Goal: Task Accomplishment & Management: Complete application form

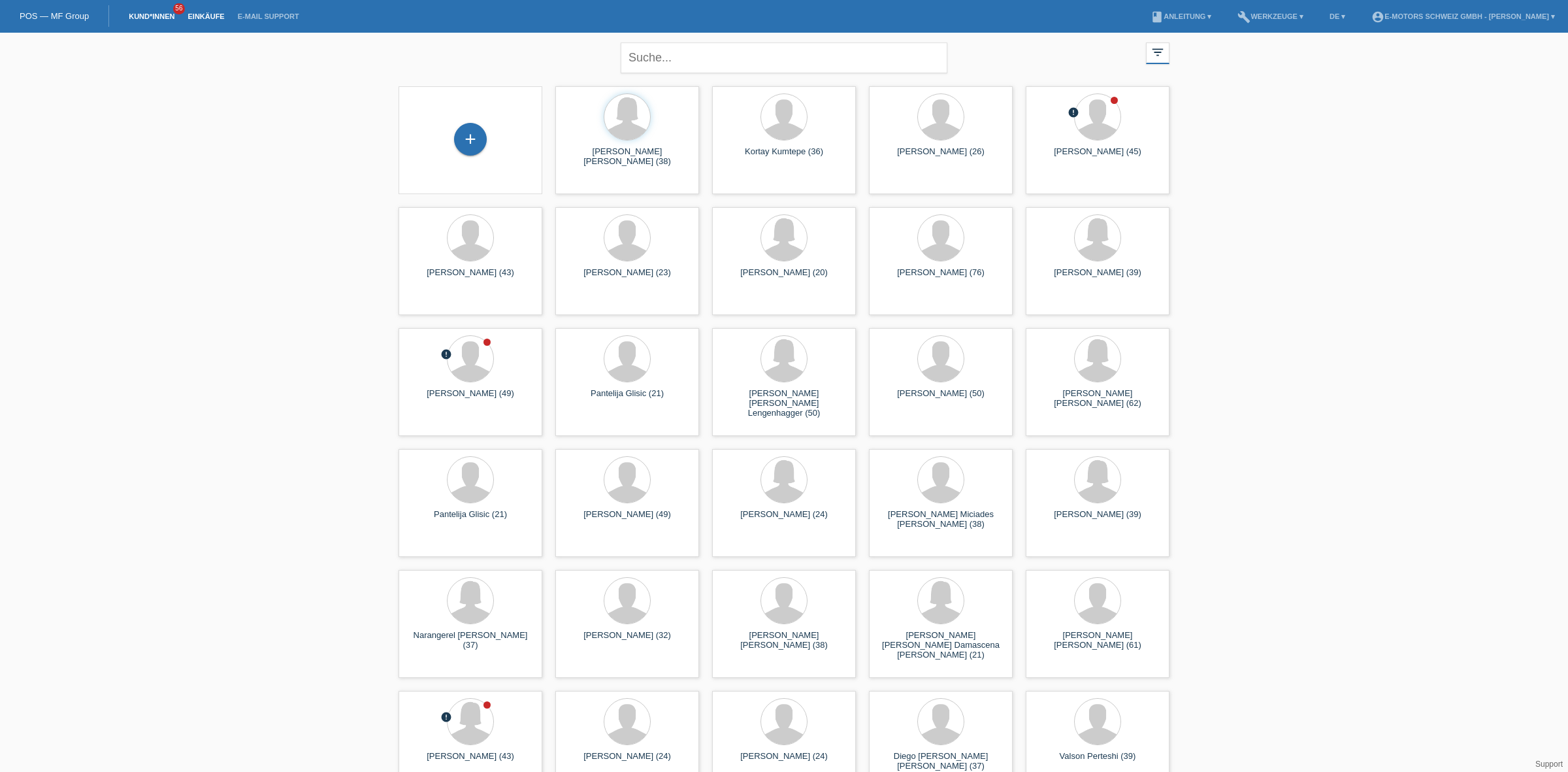
click at [200, 15] on link "Einkäufe" at bounding box center [206, 17] width 49 height 8
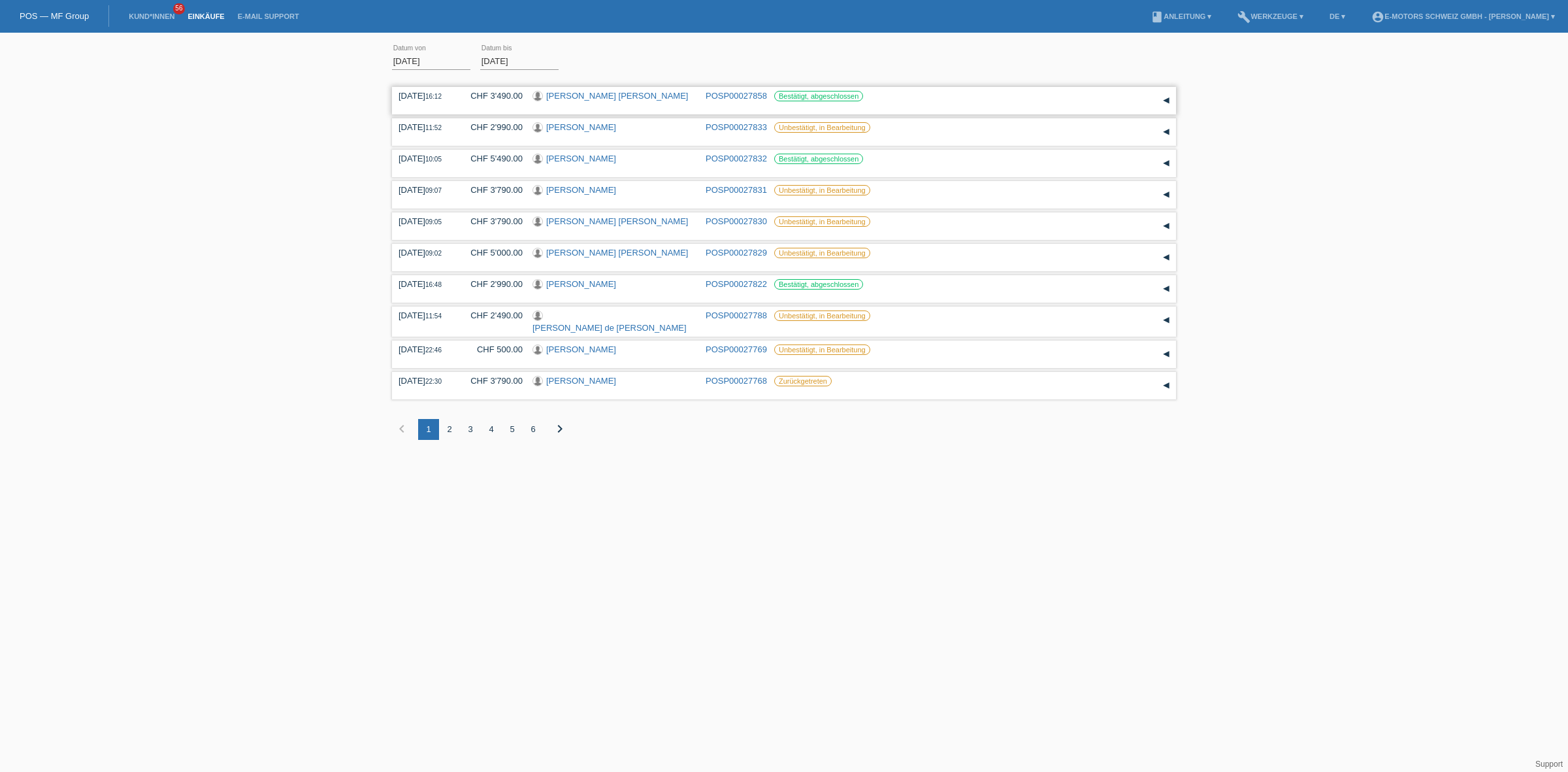
click at [576, 94] on link "Adela Mariana Barbu" at bounding box center [617, 95] width 142 height 10
click at [152, 13] on link "Kund*innen" at bounding box center [152, 17] width 59 height 8
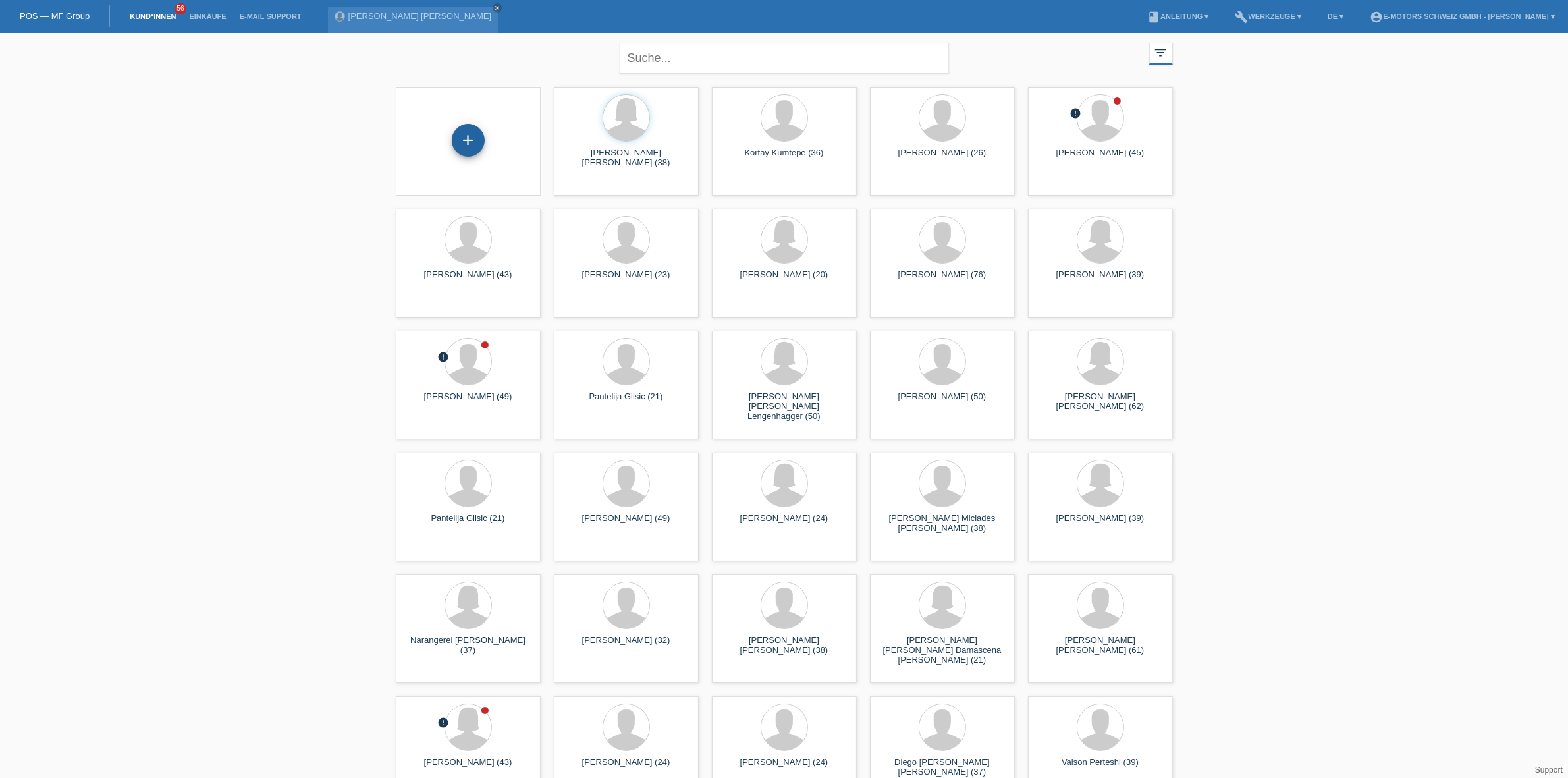
click at [463, 135] on div "+" at bounding box center [468, 140] width 33 height 33
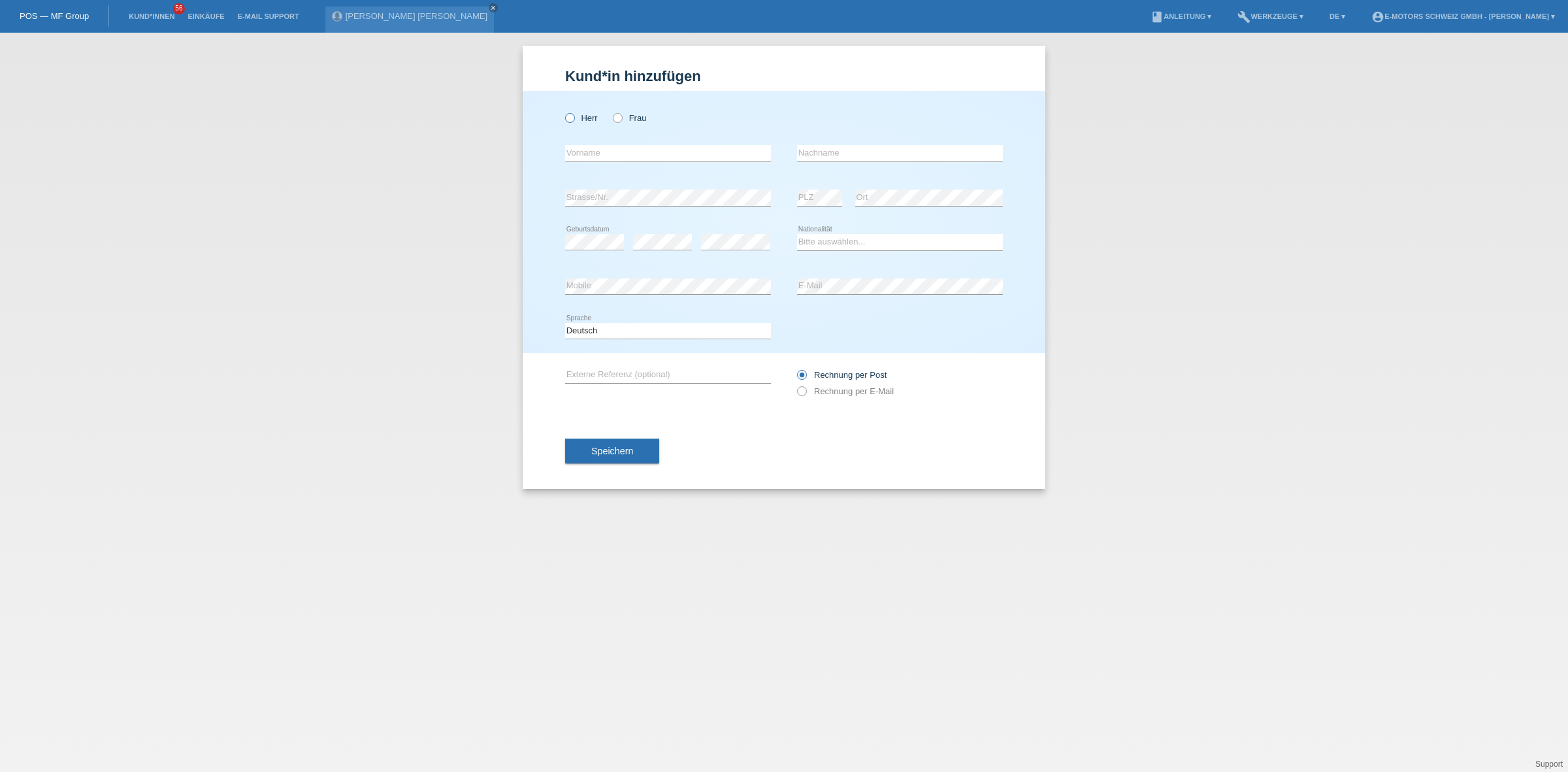
click at [585, 114] on label "Herr" at bounding box center [581, 118] width 33 height 10
click at [574, 114] on input "Herr" at bounding box center [569, 117] width 9 height 9
radio input "true"
click at [622, 113] on label "Frau" at bounding box center [630, 118] width 33 height 10
click at [622, 113] on input "Frau" at bounding box center [617, 117] width 9 height 9
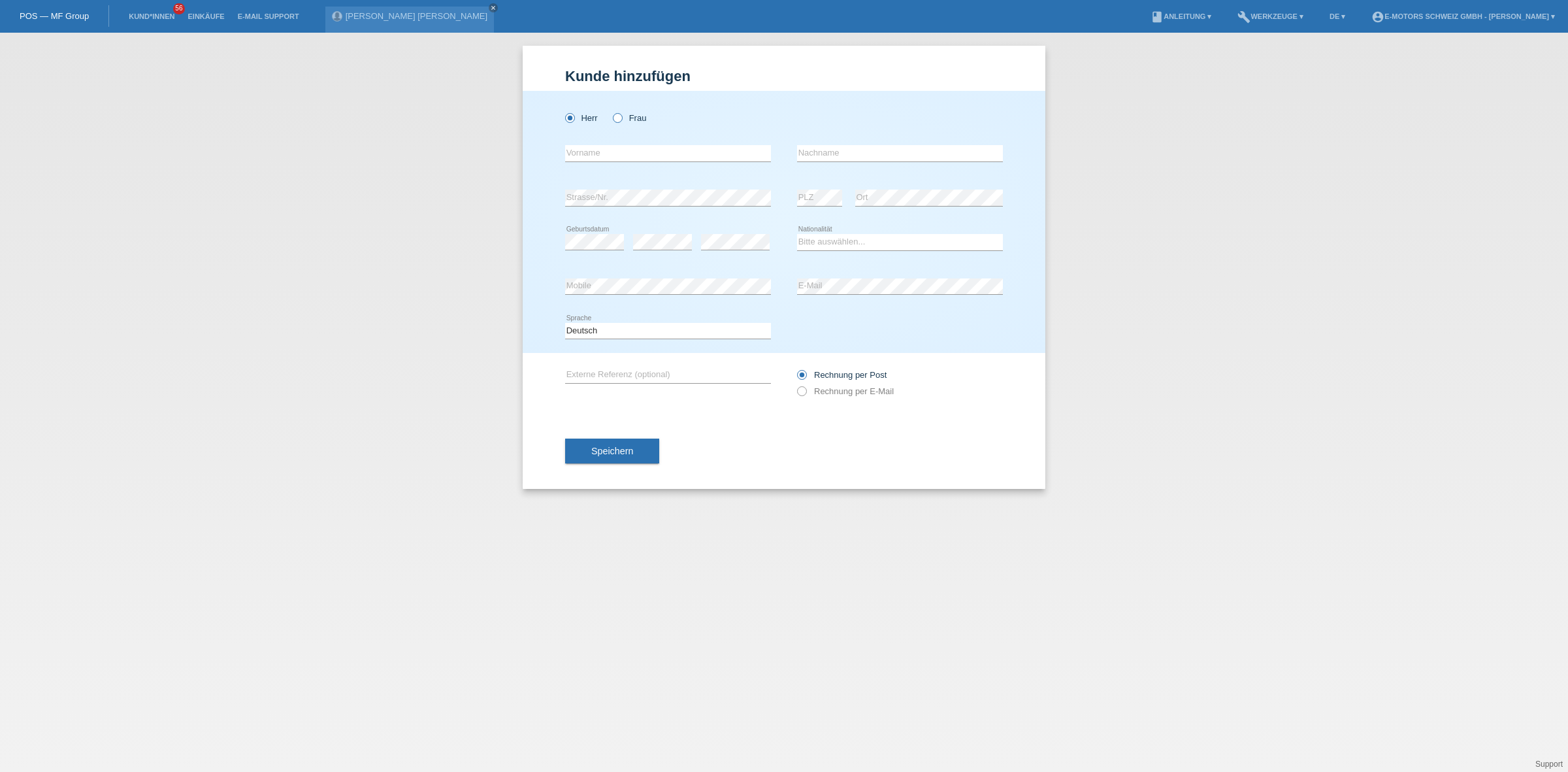
radio input "true"
click at [604, 154] on input "text" at bounding box center [668, 153] width 206 height 17
type input "[PERSON_NAME]"
click at [819, 148] on input "text" at bounding box center [900, 153] width 206 height 17
type input "Gecer"
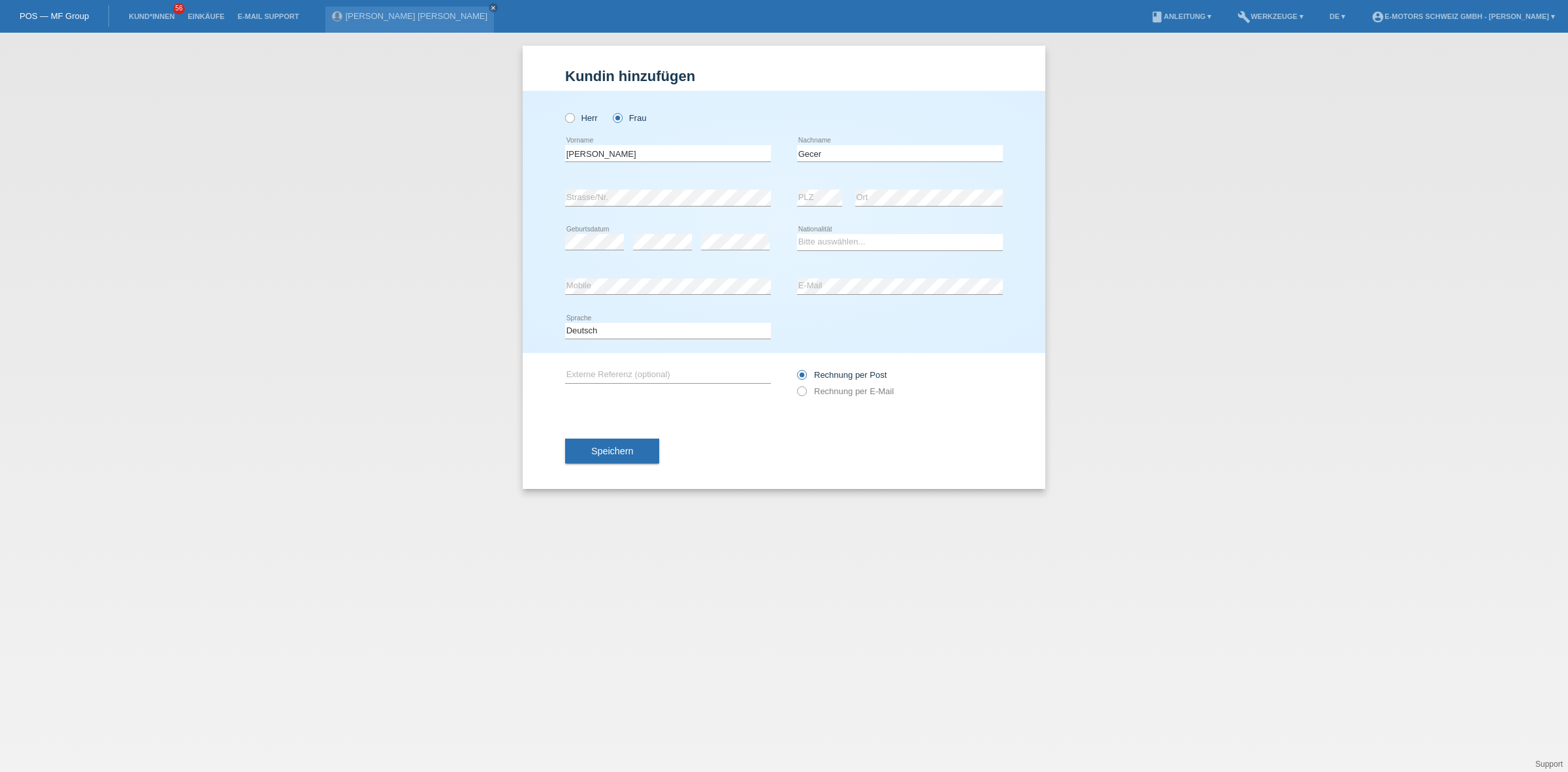
click at [827, 229] on div "Bitte auswählen... Schweiz Deutschland Liechtenstein Österreich ------------ Af…" at bounding box center [900, 242] width 206 height 45
click at [833, 240] on select "Bitte auswählen... Schweiz Deutschland Liechtenstein Österreich ------------ Af…" at bounding box center [900, 242] width 206 height 16
select select "CH"
click at [798, 234] on select "Bitte auswählen... Schweiz Deutschland Liechtenstein Österreich ------------ Af…" at bounding box center [900, 242] width 206 height 16
click at [626, 440] on button "Speichern" at bounding box center [612, 450] width 94 height 25
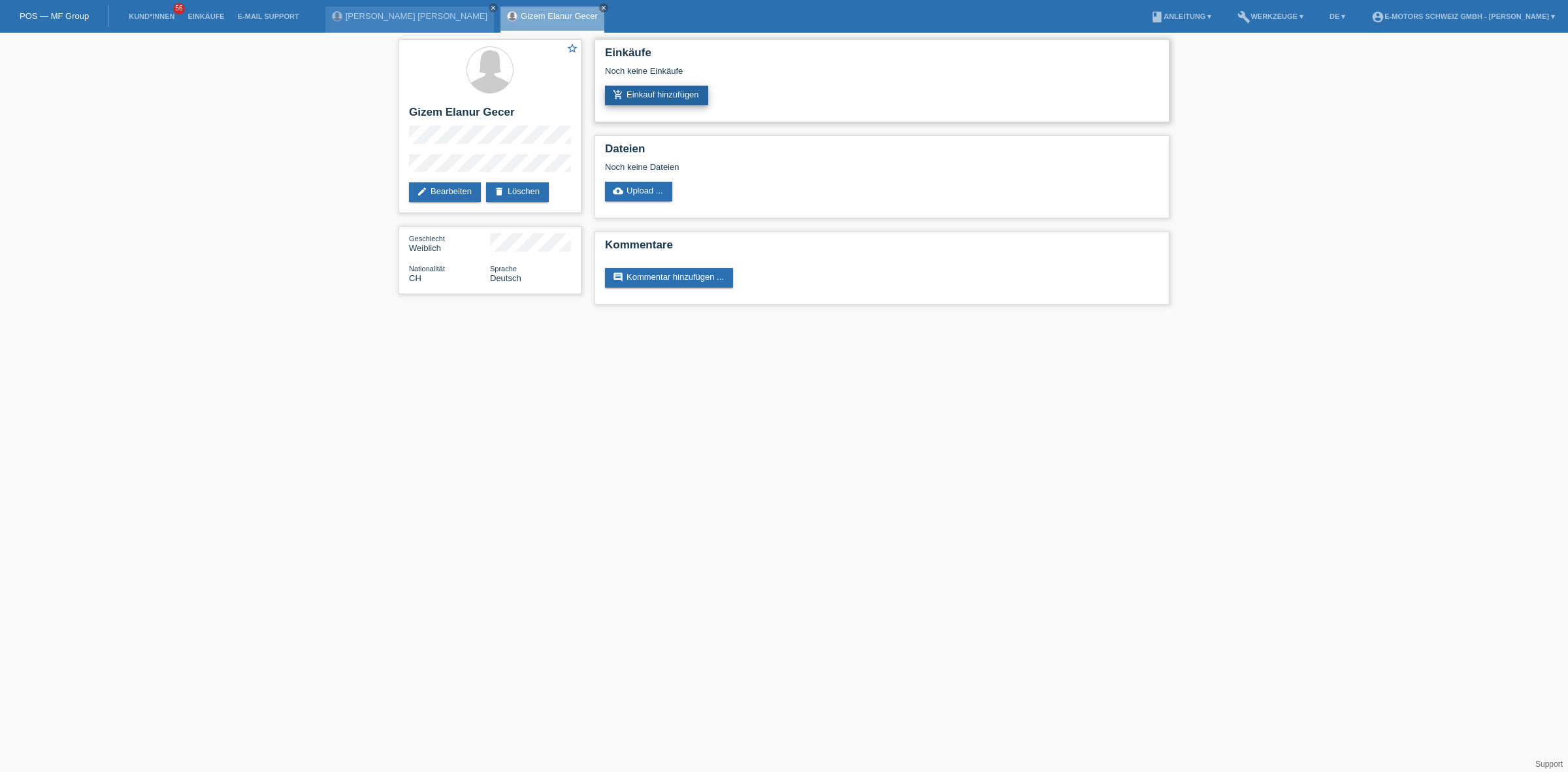
click at [664, 101] on link "add_shopping_cart Einkauf hinzufügen" at bounding box center [657, 95] width 103 height 20
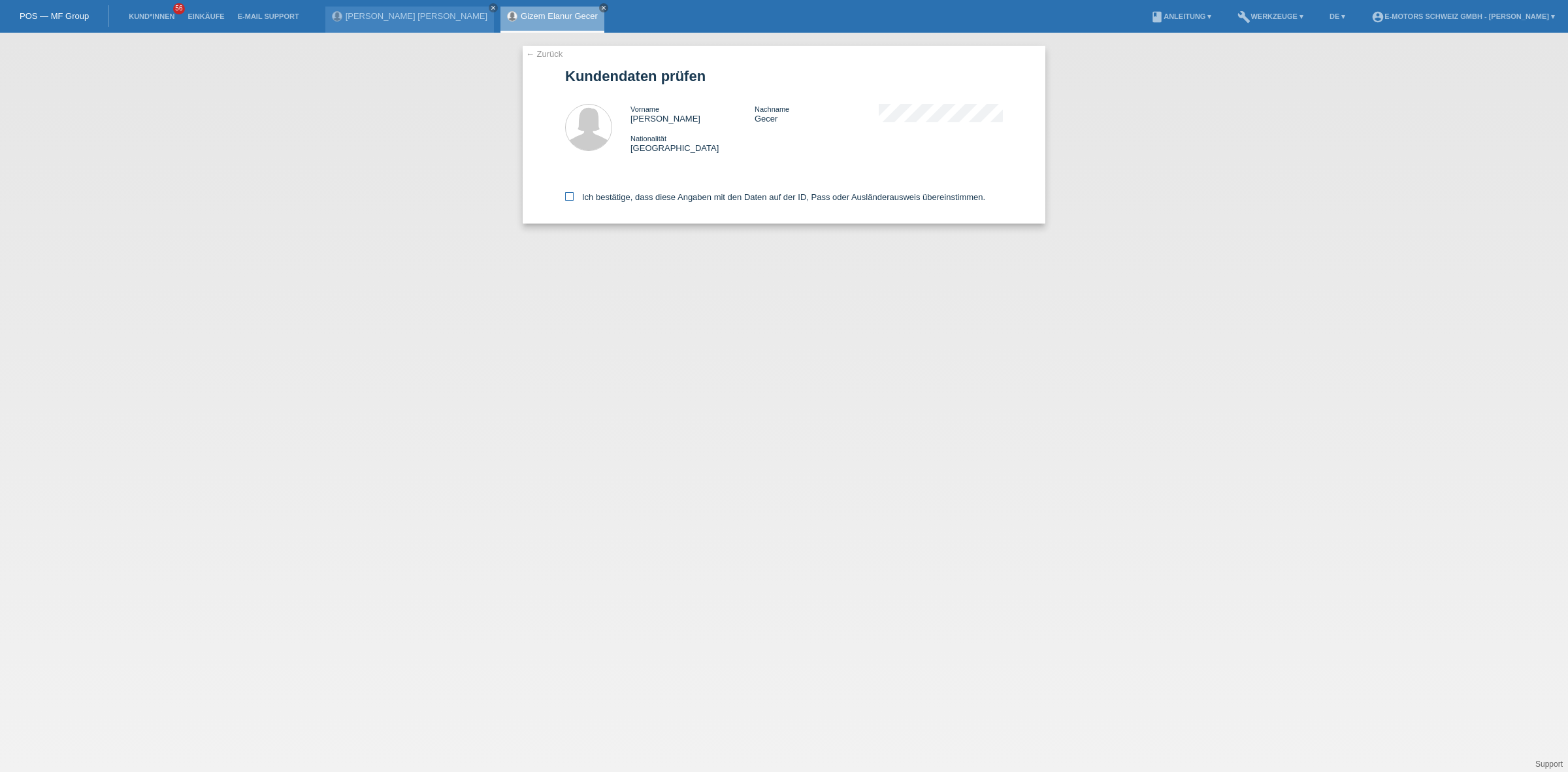
click at [629, 198] on label "Ich bestätige, dass diese Angaben mit den Daten auf der ID, Pass oder Ausländer…" at bounding box center [775, 197] width 420 height 10
click at [574, 198] on input "Ich bestätige, dass diese Angaben mit den Daten auf der ID, Pass oder Ausländer…" at bounding box center [569, 196] width 9 height 9
checkbox input "true"
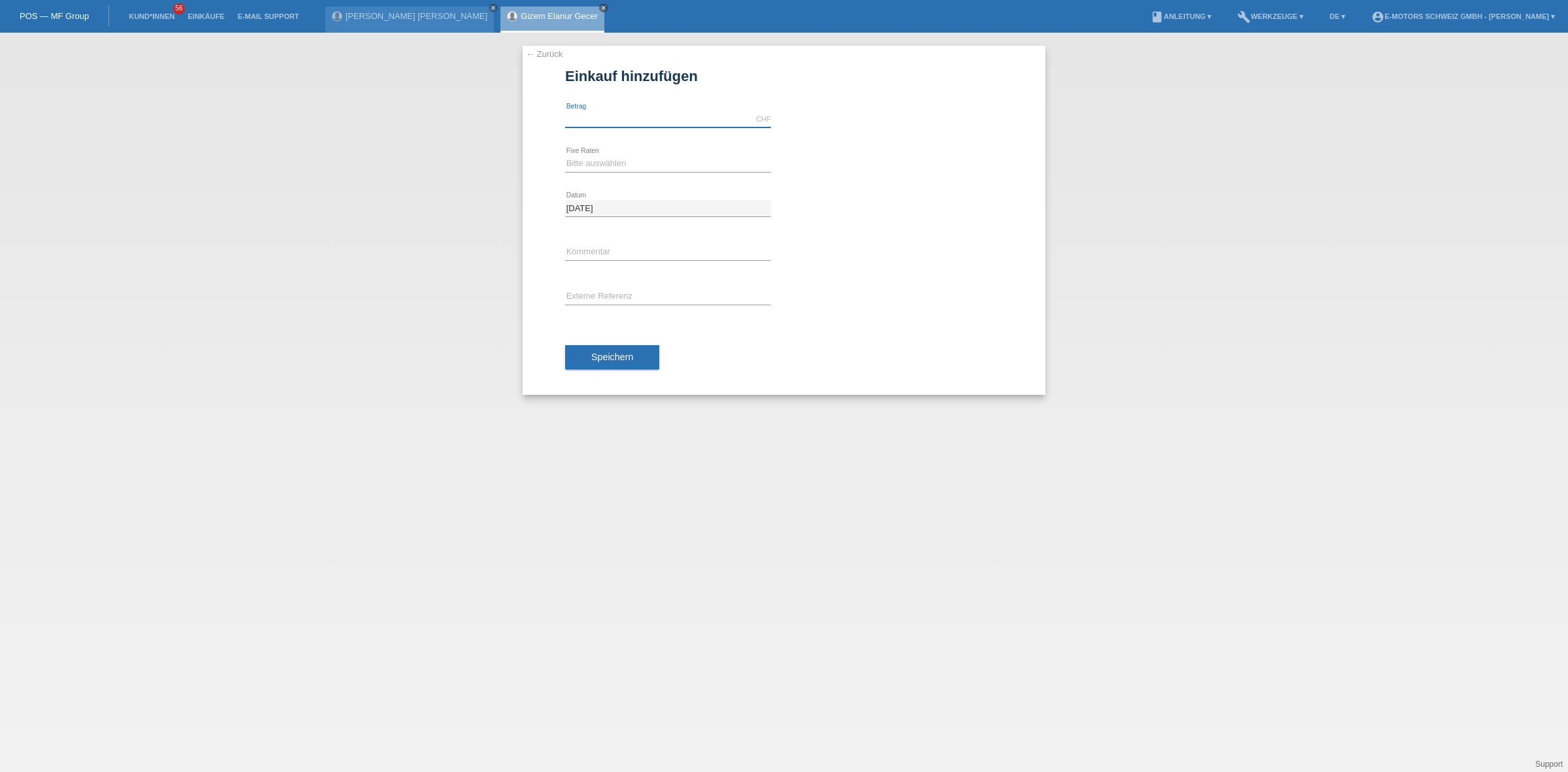
click at [615, 124] on input "text" at bounding box center [668, 119] width 206 height 17
type input "3290.00"
click at [570, 165] on select "Bitte auswählen 12 Raten 24 Raten 36 Raten 48 Raten" at bounding box center [668, 164] width 206 height 16
select select "214"
click at [565, 156] on select "Bitte auswählen 12 Raten 24 Raten 36 Raten 48 Raten" at bounding box center [668, 164] width 206 height 16
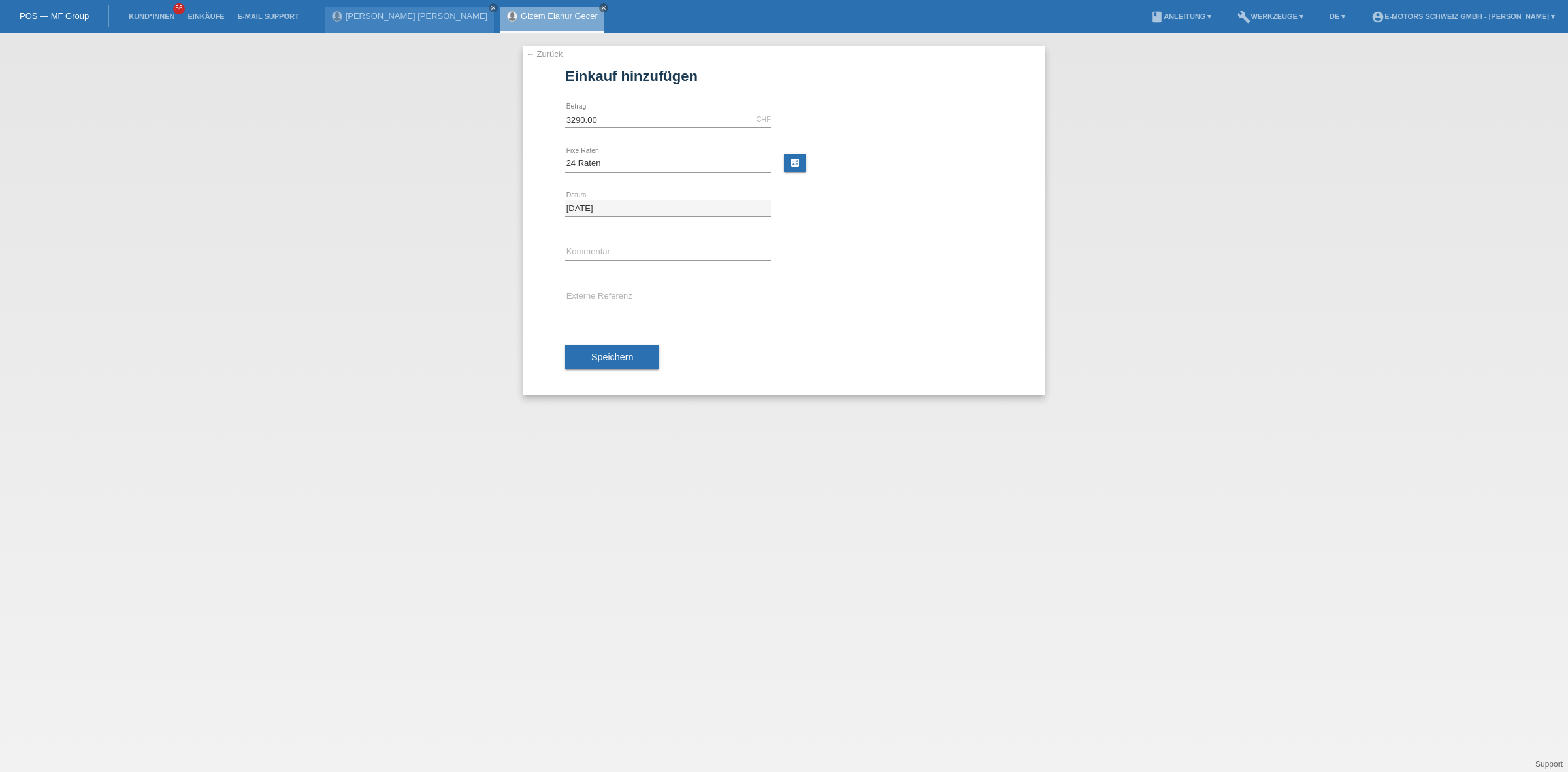
click at [590, 240] on div "error Kommentar" at bounding box center [668, 253] width 206 height 45
click at [592, 247] on input "text" at bounding box center [668, 252] width 206 height 17
type input "KENAN"
click at [592, 361] on span "Speichern" at bounding box center [612, 356] width 42 height 10
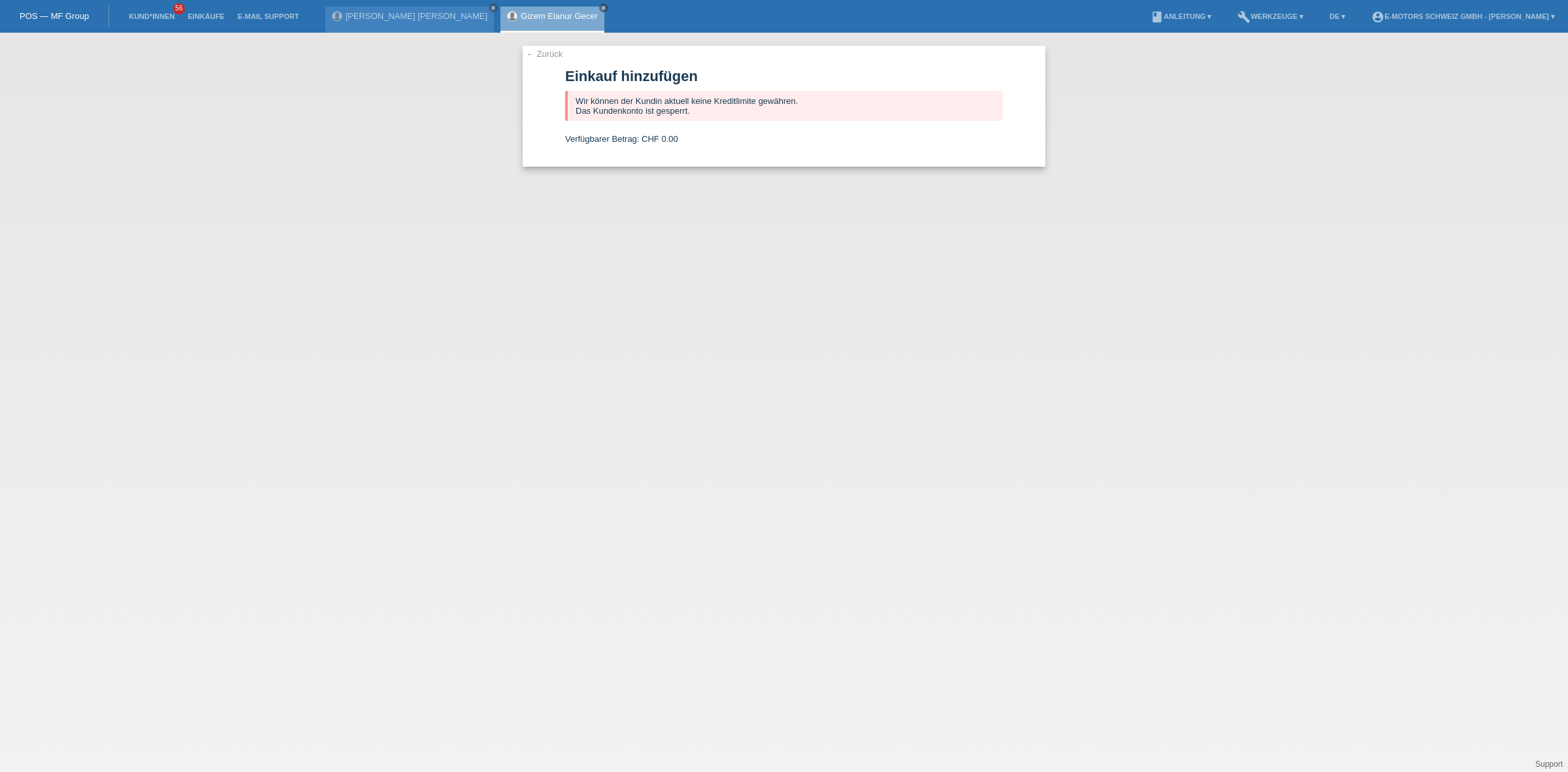
click at [521, 12] on link "Gizem Elanur Gecer" at bounding box center [559, 16] width 77 height 10
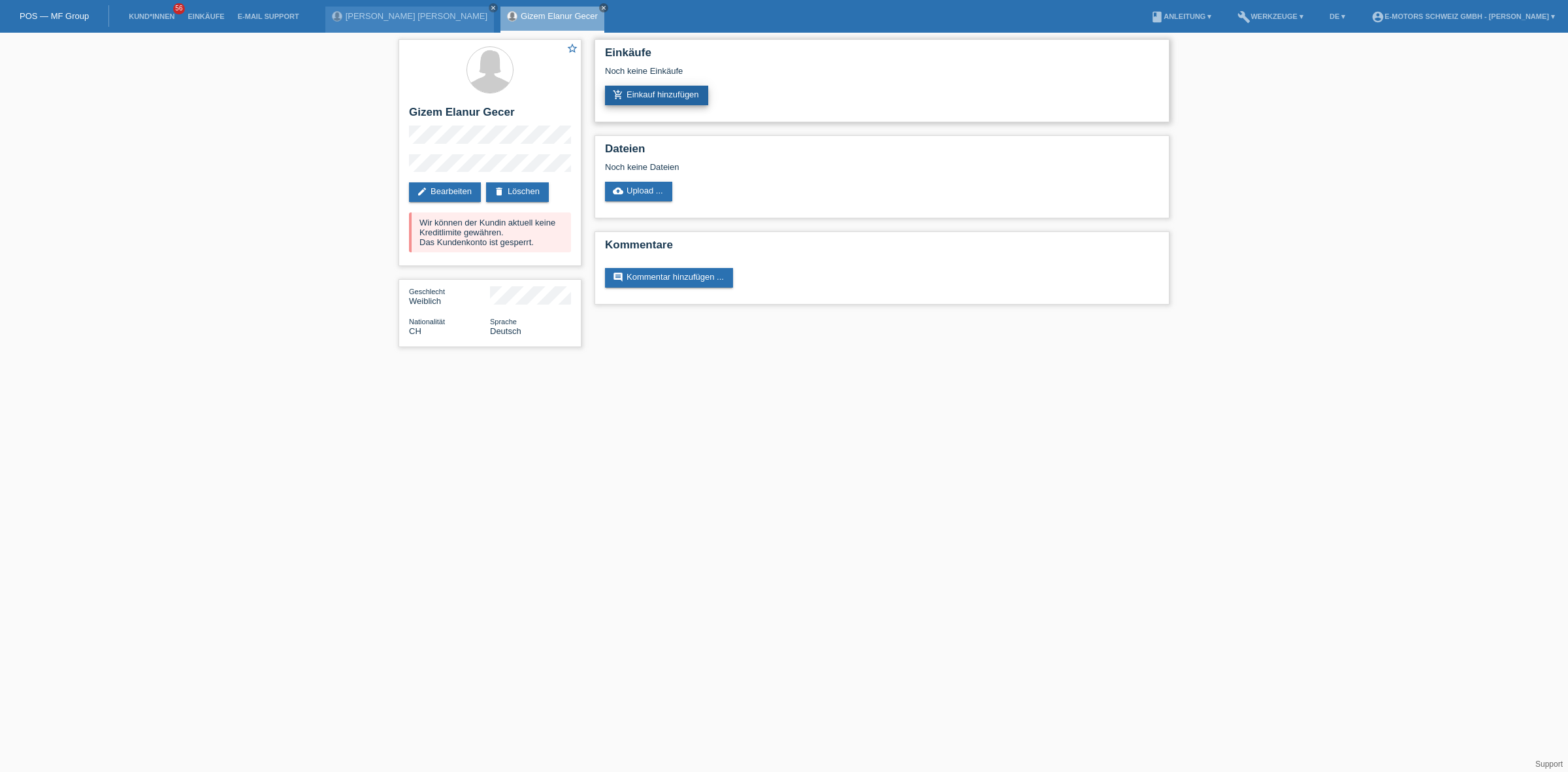
click at [647, 90] on link "add_shopping_cart Einkauf hinzufügen" at bounding box center [657, 95] width 103 height 20
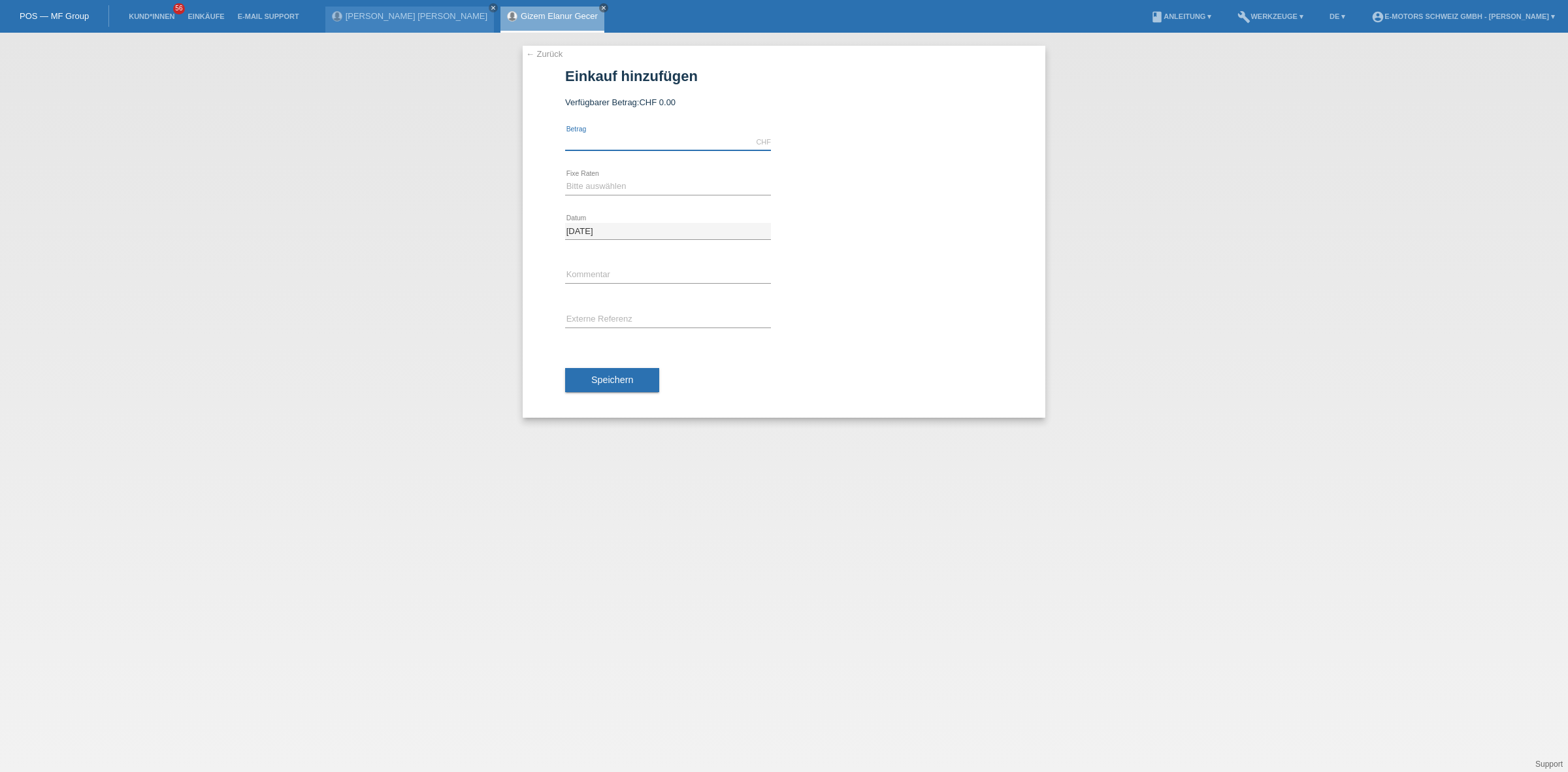
click at [613, 139] on input "text" at bounding box center [668, 142] width 206 height 17
type input "9000.00"
click at [619, 181] on select "Bitte auswählen 12 Raten 24 Raten 36 Raten 48 Raten" at bounding box center [668, 186] width 206 height 16
select select "213"
click at [565, 178] on select "Bitte auswählen 12 Raten 24 Raten 36 Raten 48 Raten" at bounding box center [668, 186] width 206 height 16
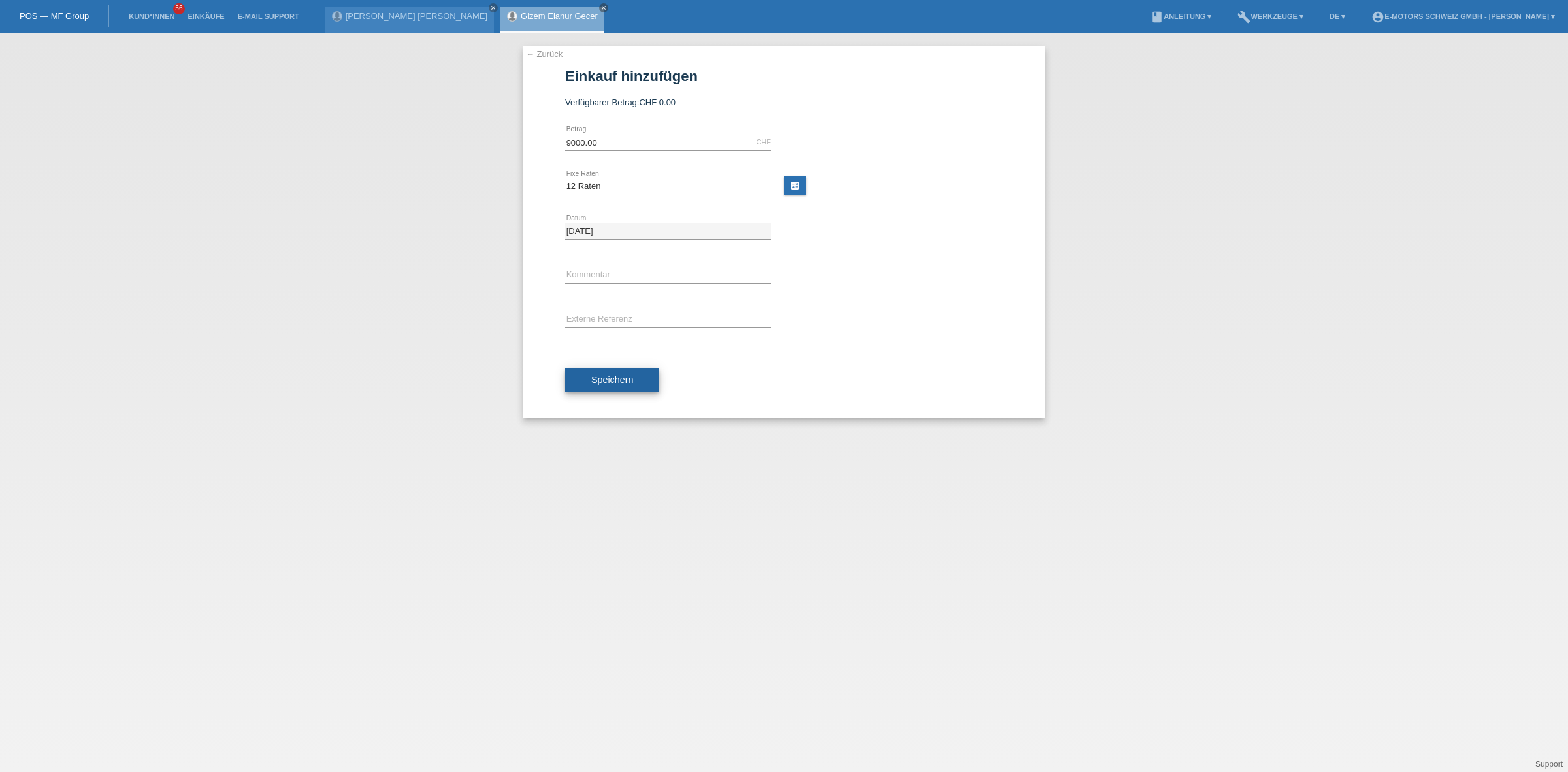
click at [640, 380] on button "Speichern" at bounding box center [612, 380] width 94 height 25
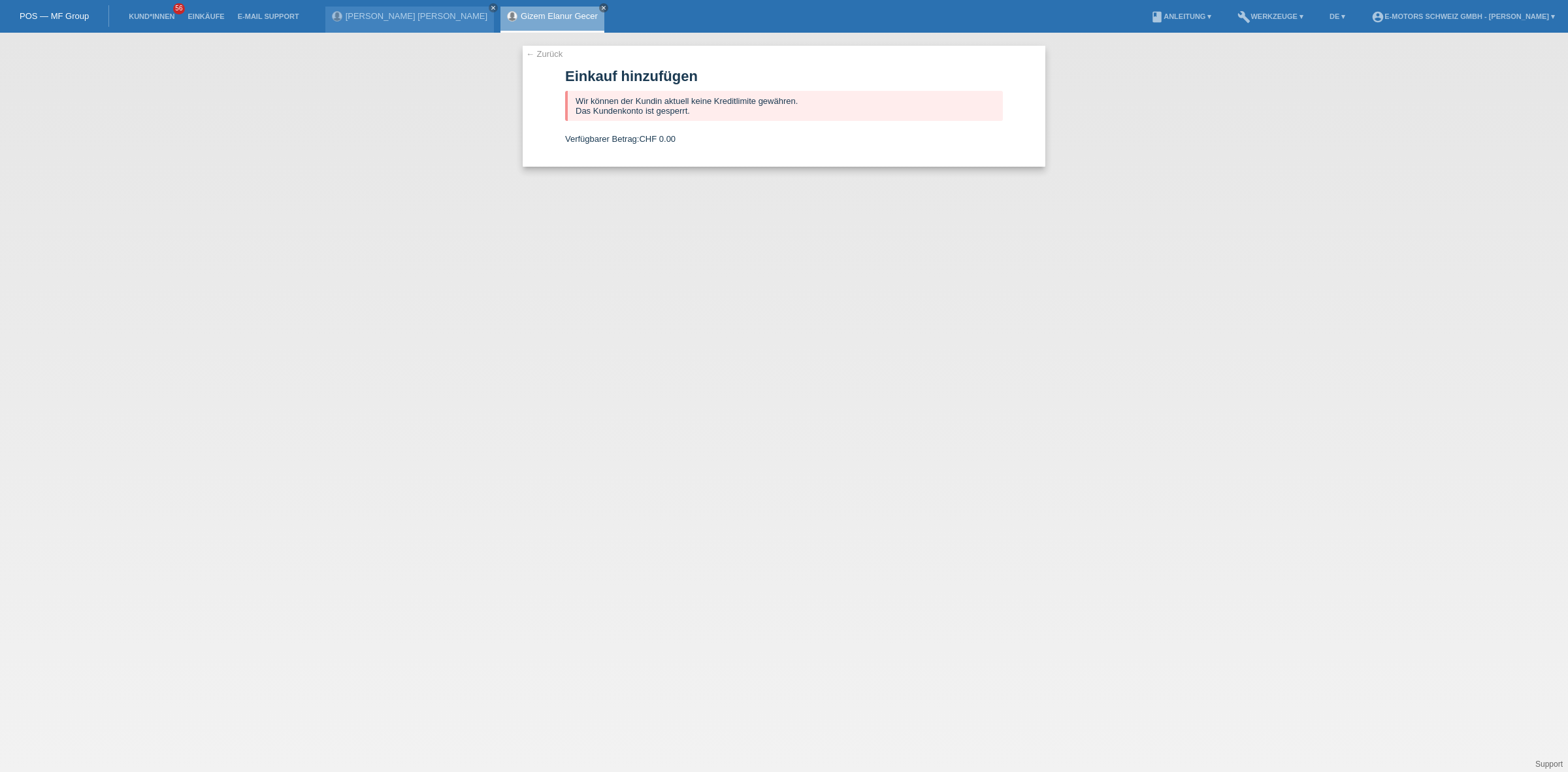
click at [152, 10] on li "Kund*innen 56" at bounding box center [152, 17] width 59 height 33
